Goal: Task Accomplishment & Management: Complete application form

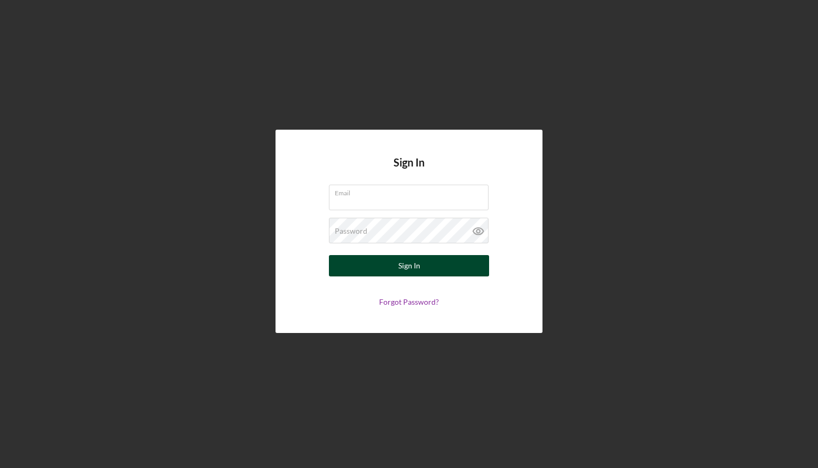
type input "[EMAIL_ADDRESS][DOMAIN_NAME]"
click at [419, 266] on div "Sign In" at bounding box center [409, 265] width 22 height 21
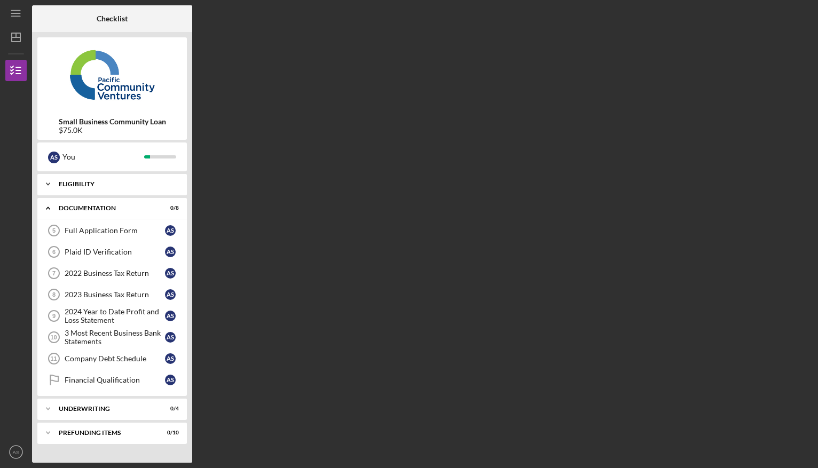
click at [90, 179] on div "Icon/Expander Eligibility 5 / 5" at bounding box center [112, 184] width 150 height 21
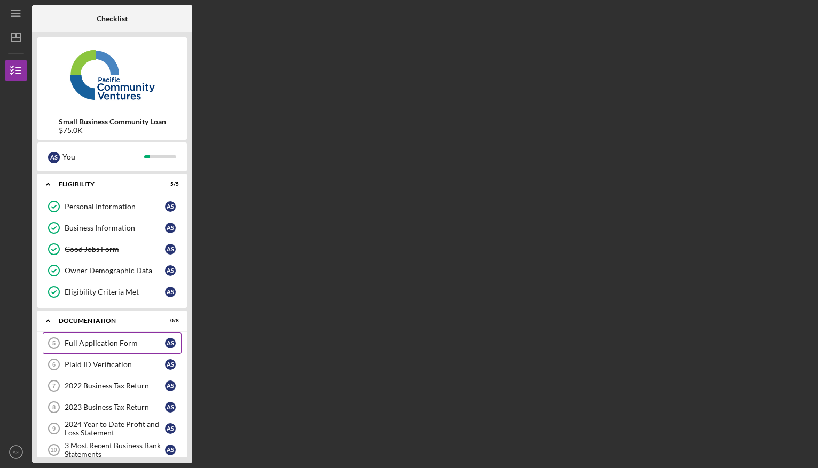
click at [100, 344] on div "Full Application Form" at bounding box center [115, 343] width 100 height 9
